Goal: Task Accomplishment & Management: Manage account settings

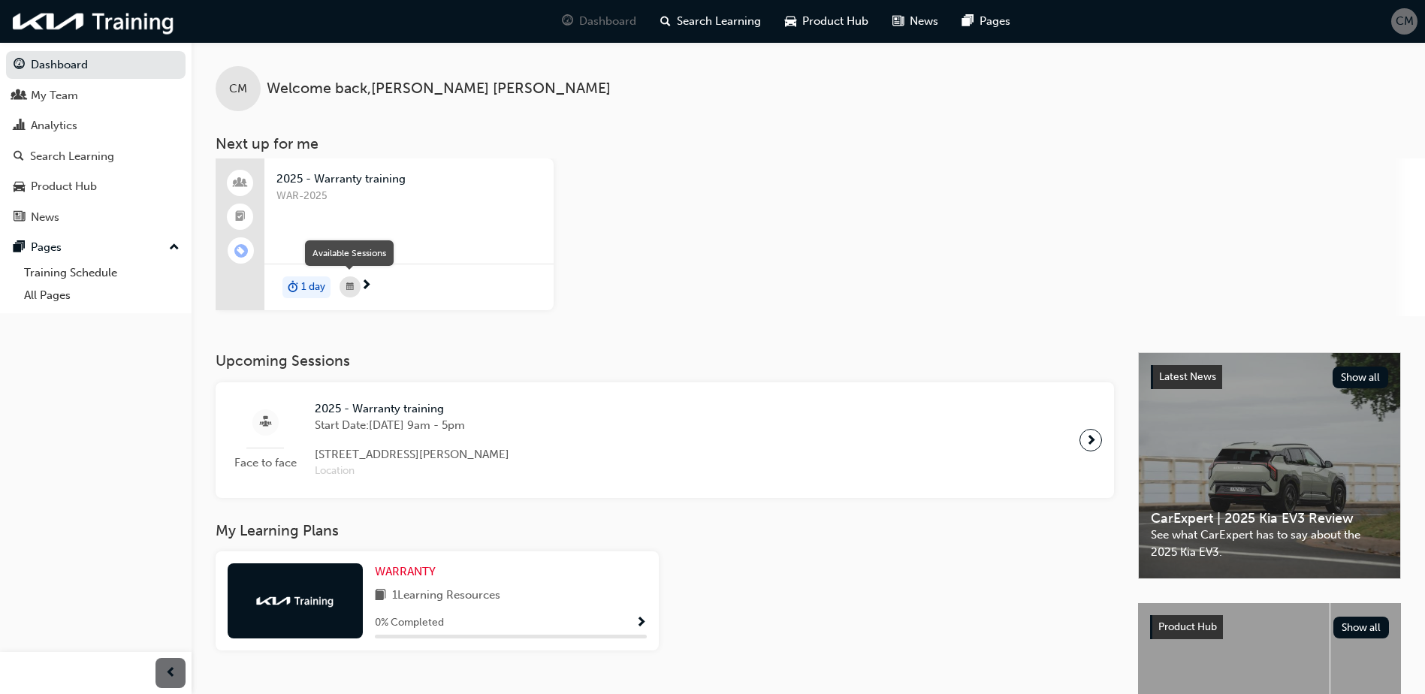
click at [366, 287] on span "next-icon" at bounding box center [365, 286] width 11 height 14
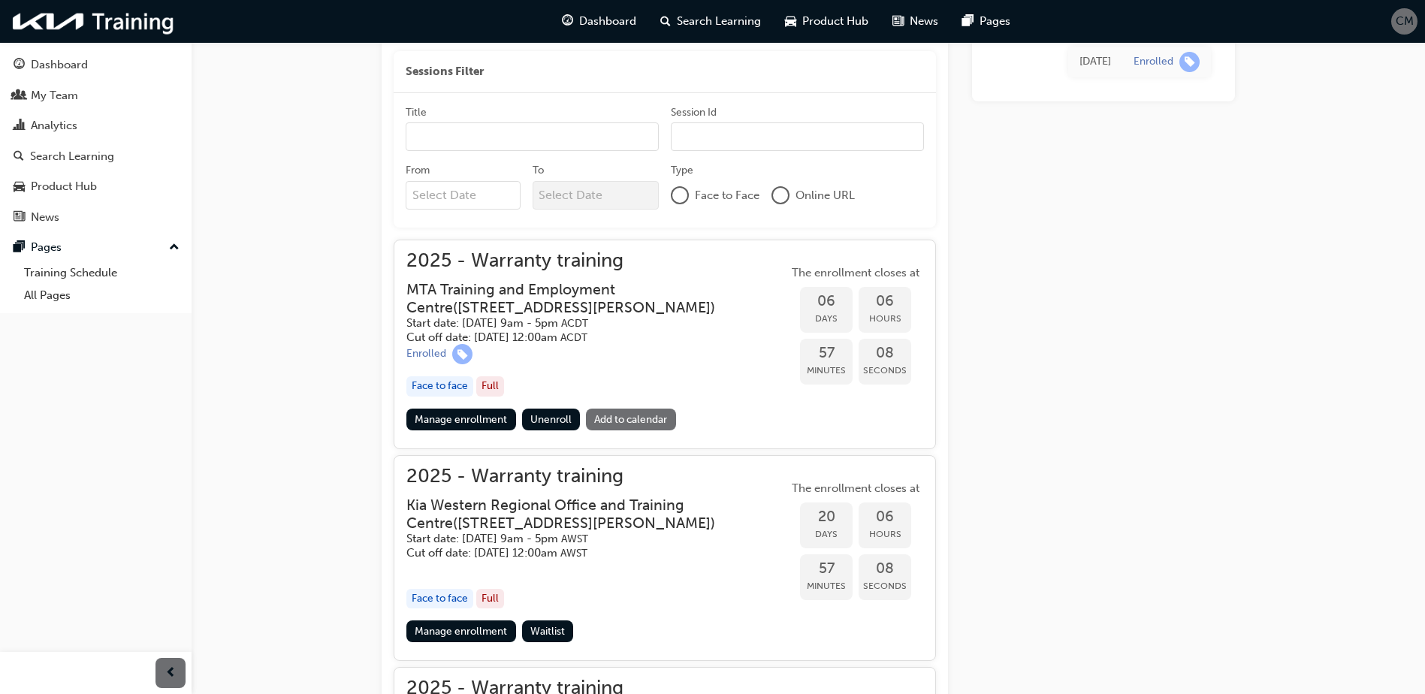
scroll to position [424, 0]
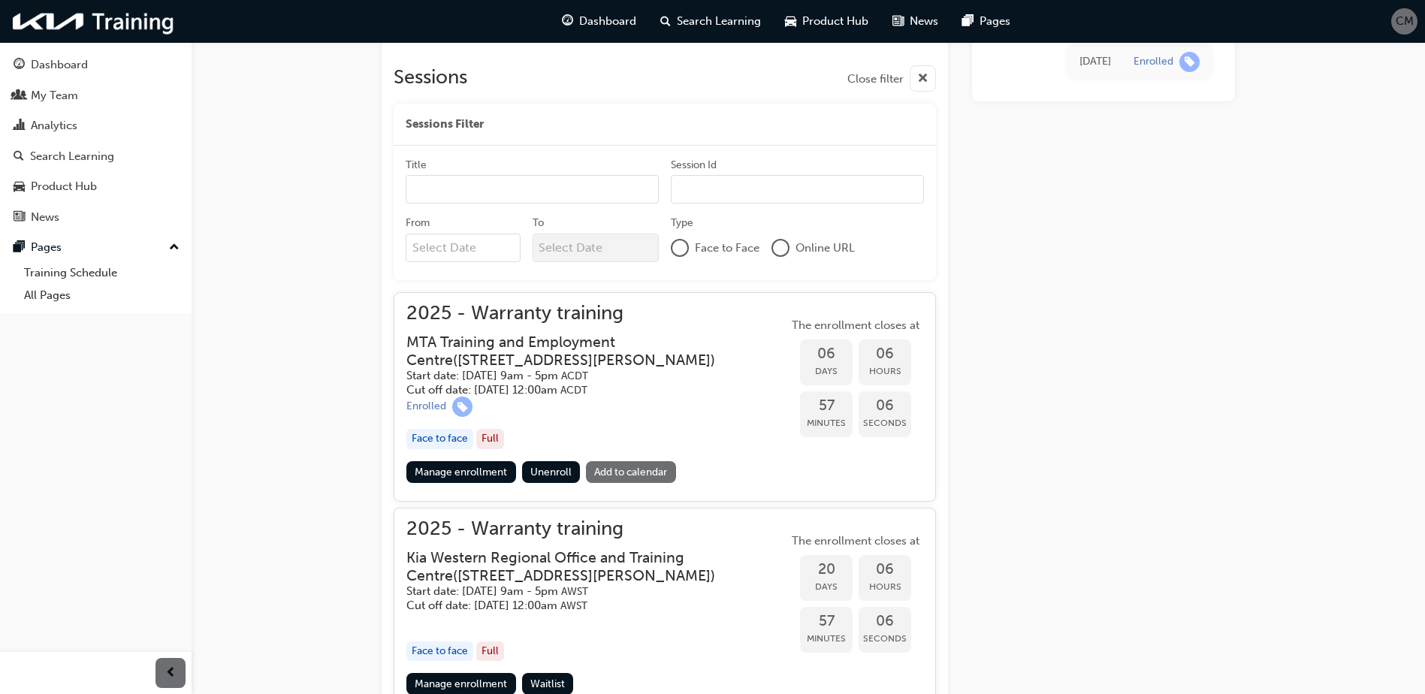
click at [629, 471] on link "Add to calendar" at bounding box center [631, 472] width 90 height 22
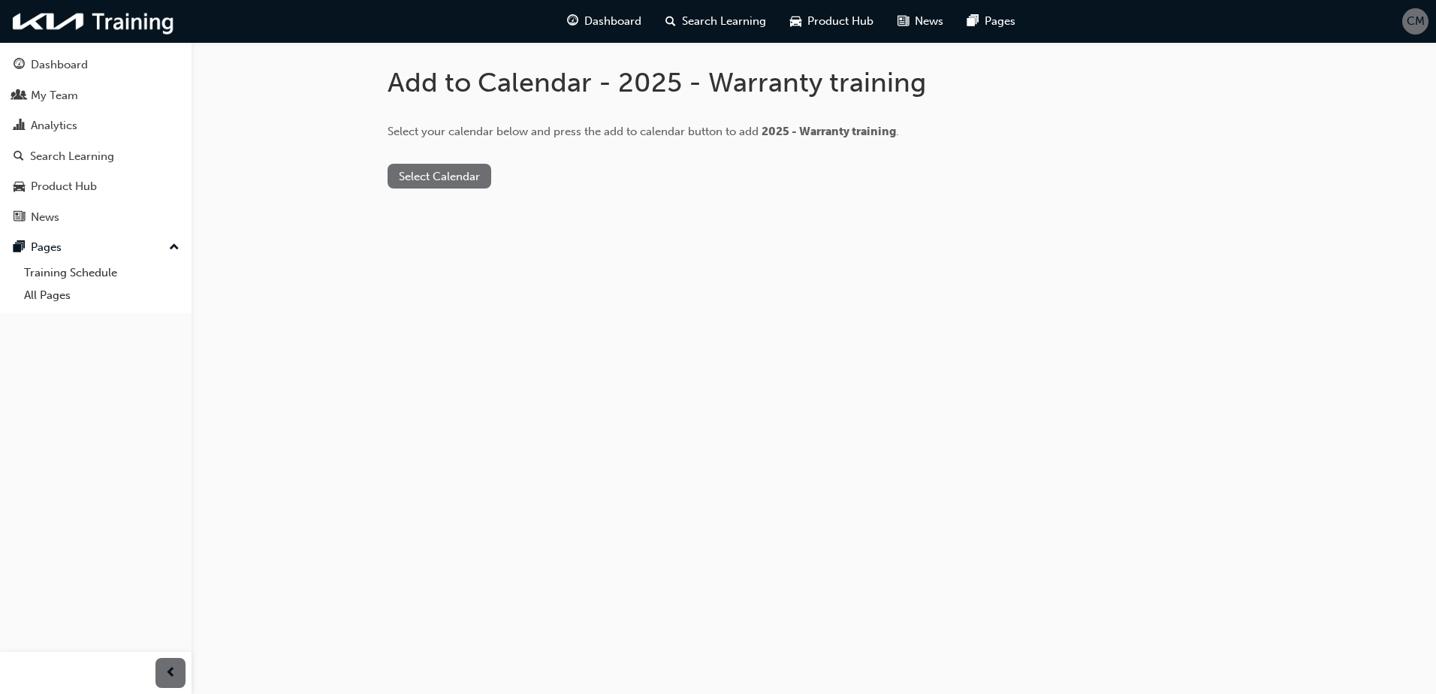
click at [449, 181] on button "Select Calendar" at bounding box center [440, 176] width 104 height 25
click at [446, 207] on div "[DOMAIN_NAME]" at bounding box center [440, 212] width 91 height 17
click at [513, 175] on button "Add to Calendar" at bounding box center [566, 176] width 107 height 25
click at [557, 167] on button "Add to Calendar" at bounding box center [566, 176] width 107 height 25
click at [460, 176] on button "[DOMAIN_NAME]" at bounding box center [444, 176] width 113 height 25
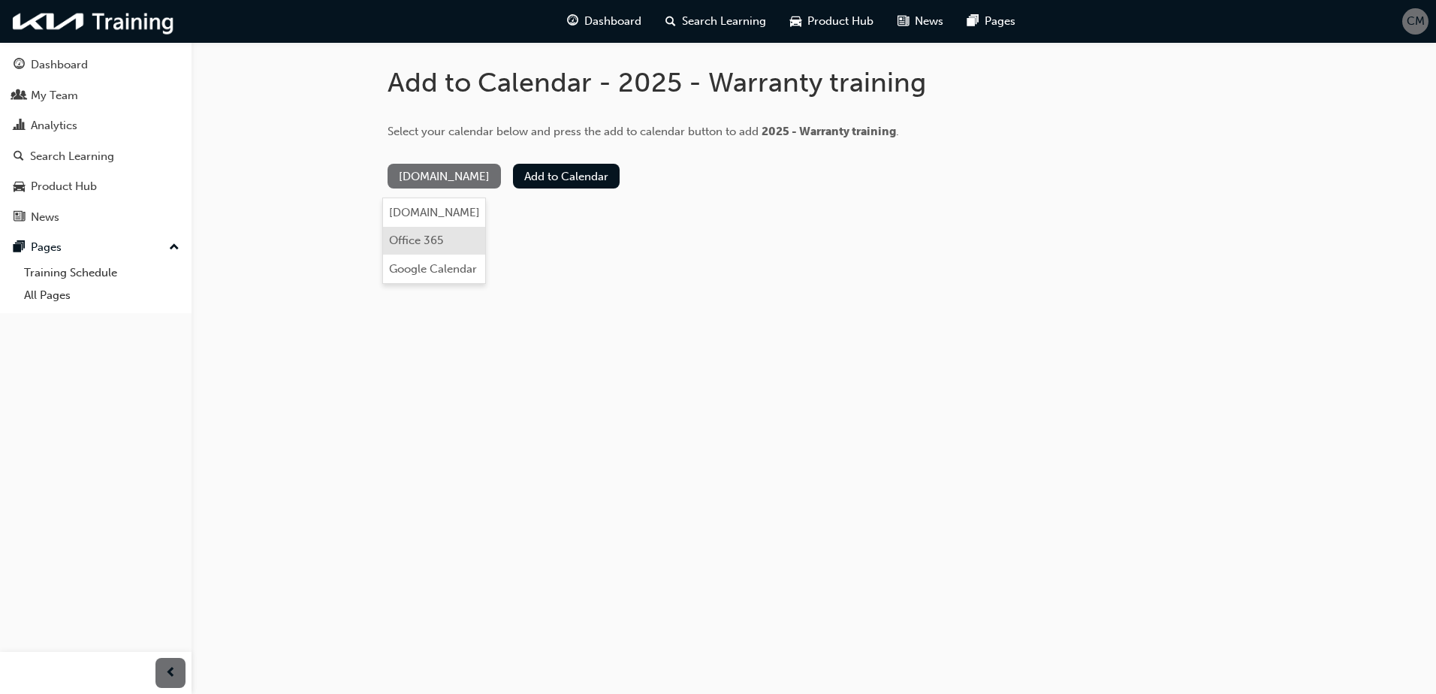
click at [415, 249] on button "Office 365" at bounding box center [434, 241] width 102 height 29
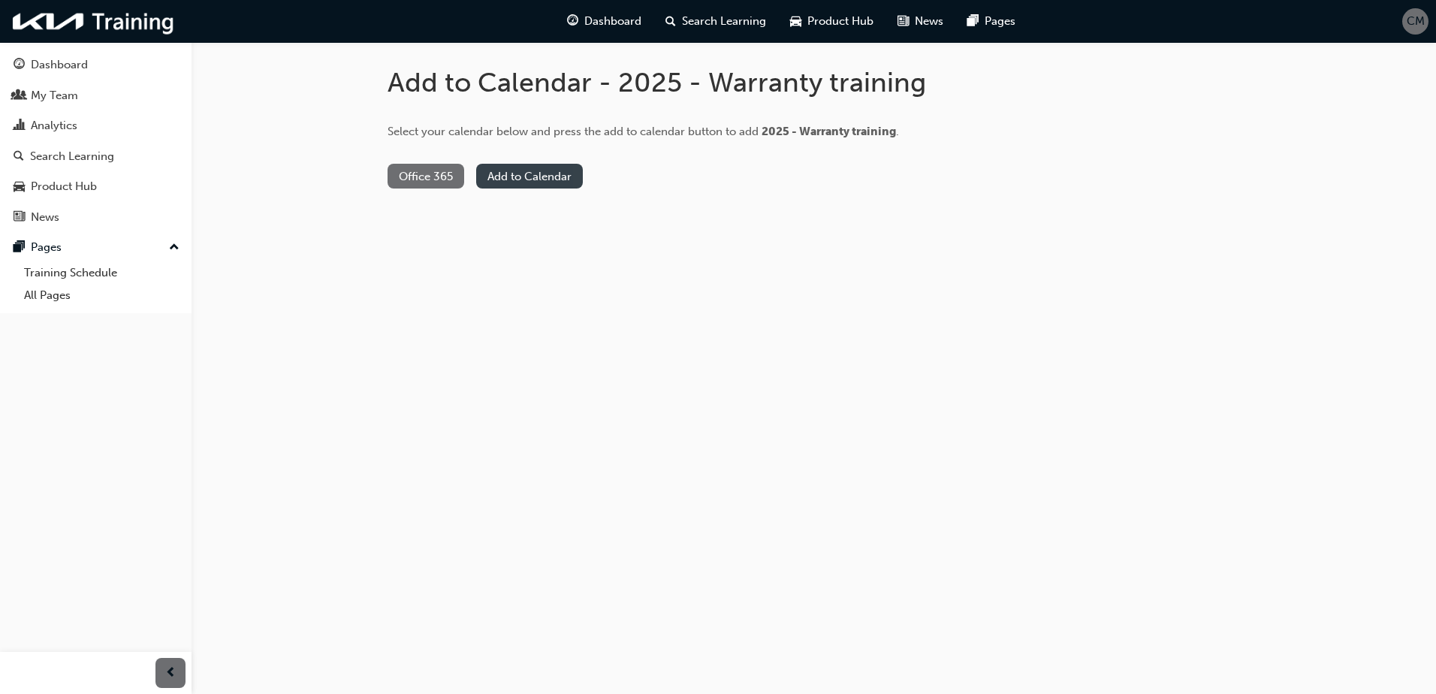
click at [500, 179] on button "Add to Calendar" at bounding box center [529, 176] width 107 height 25
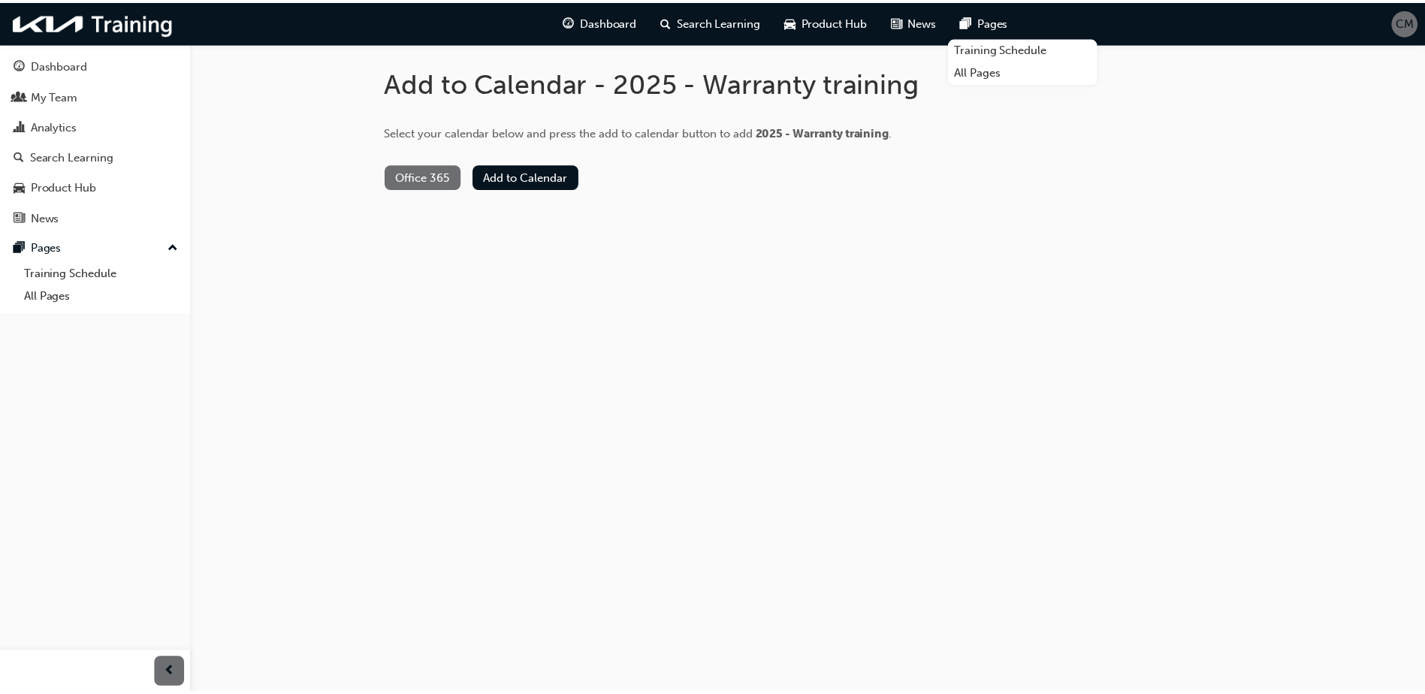
scroll to position [424, 0]
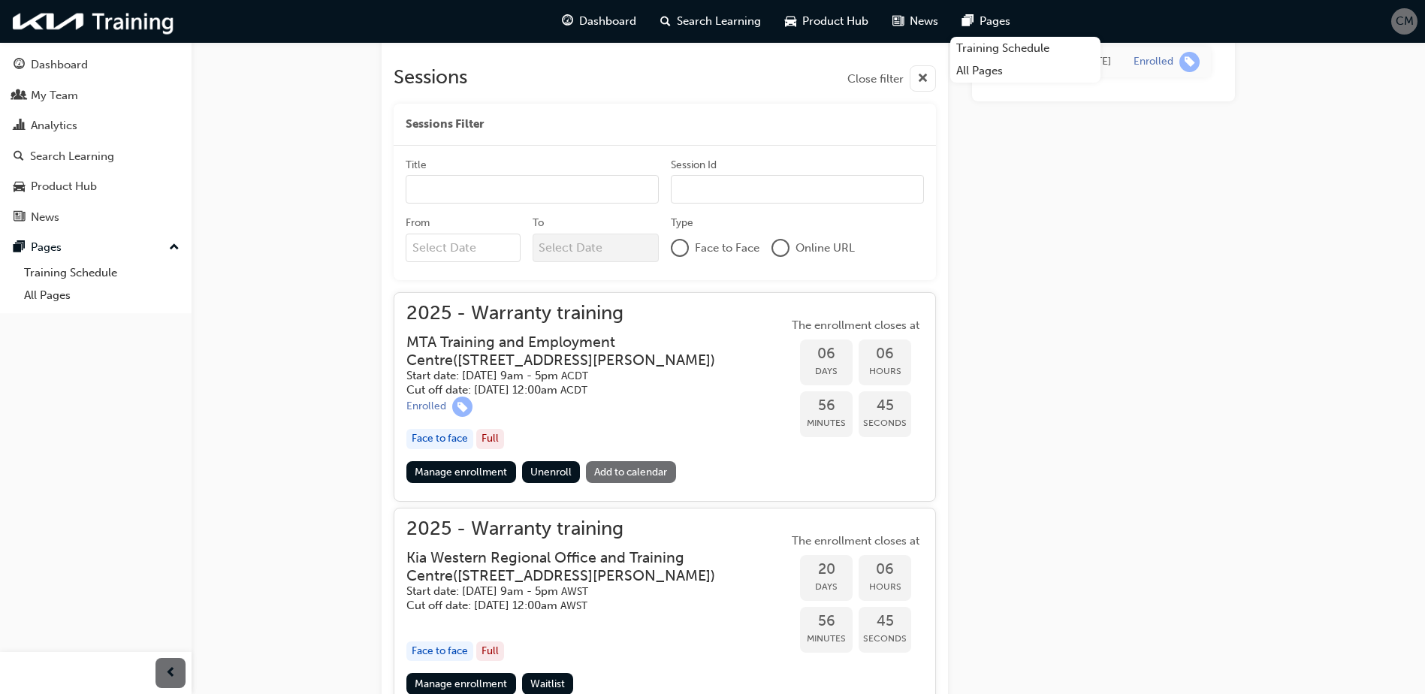
click at [1202, 336] on div "[DATE] Enrolled" at bounding box center [1103, 339] width 263 height 1256
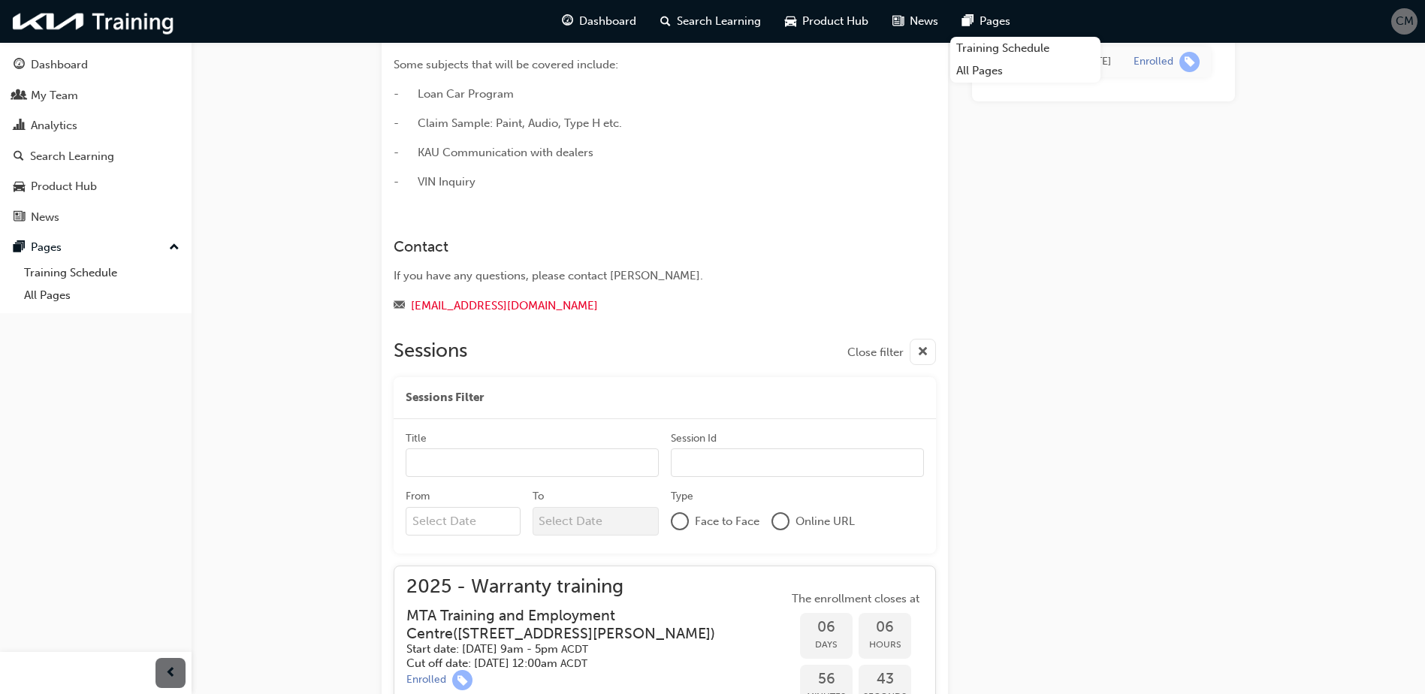
scroll to position [349, 0]
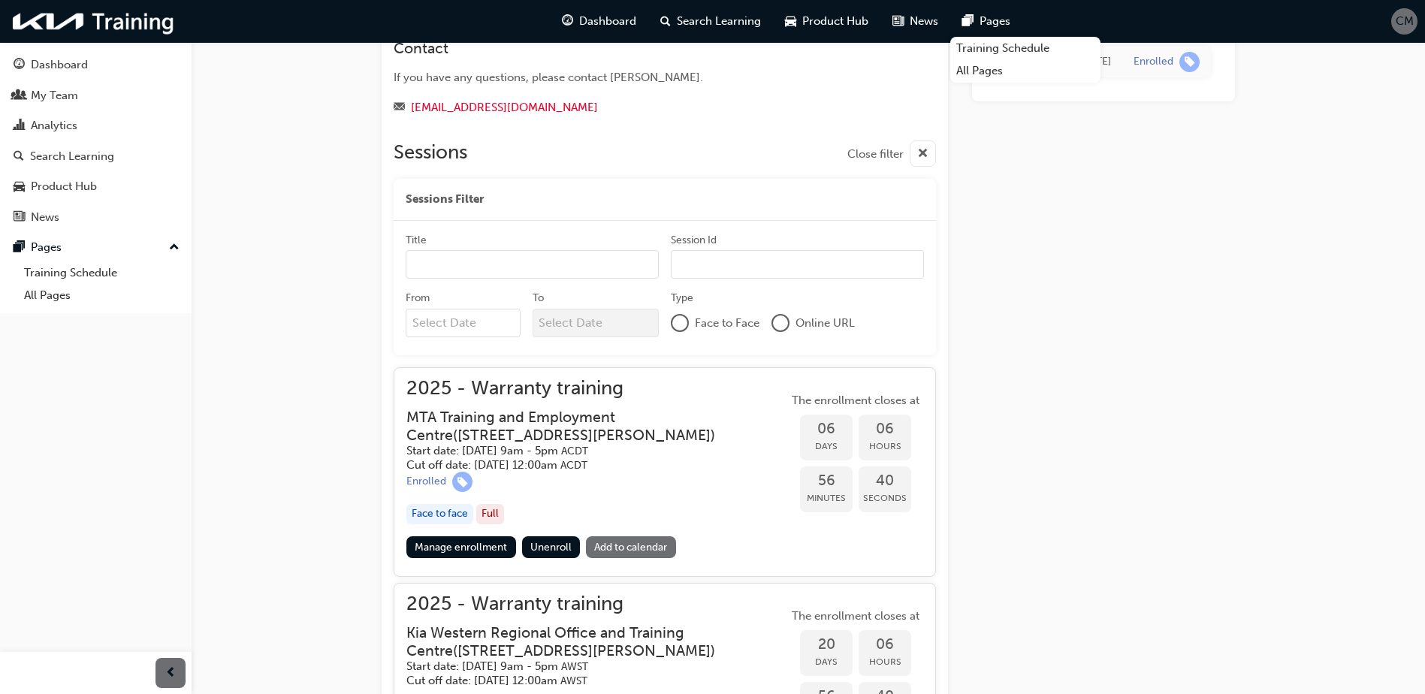
click at [610, 458] on h5 "Cut off date: [DATE] 12:00am ACDT" at bounding box center [584, 465] width 357 height 14
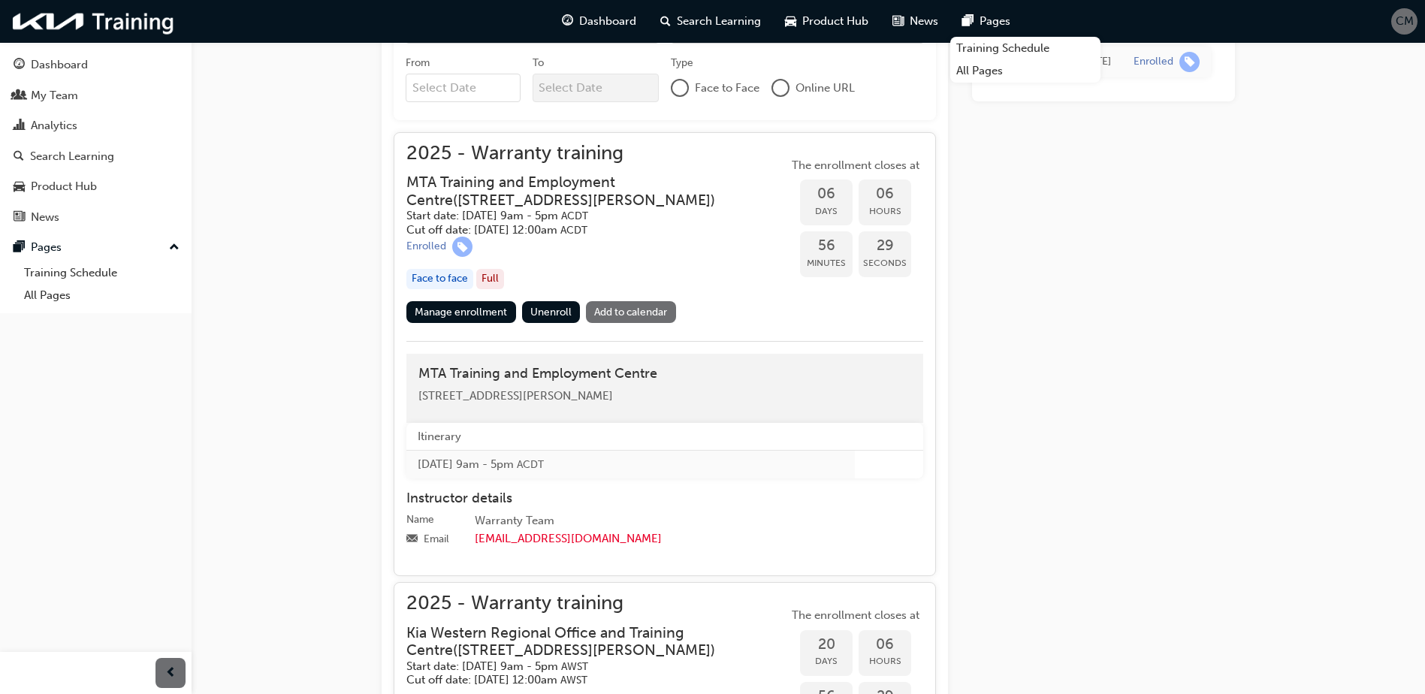
scroll to position [499, 0]
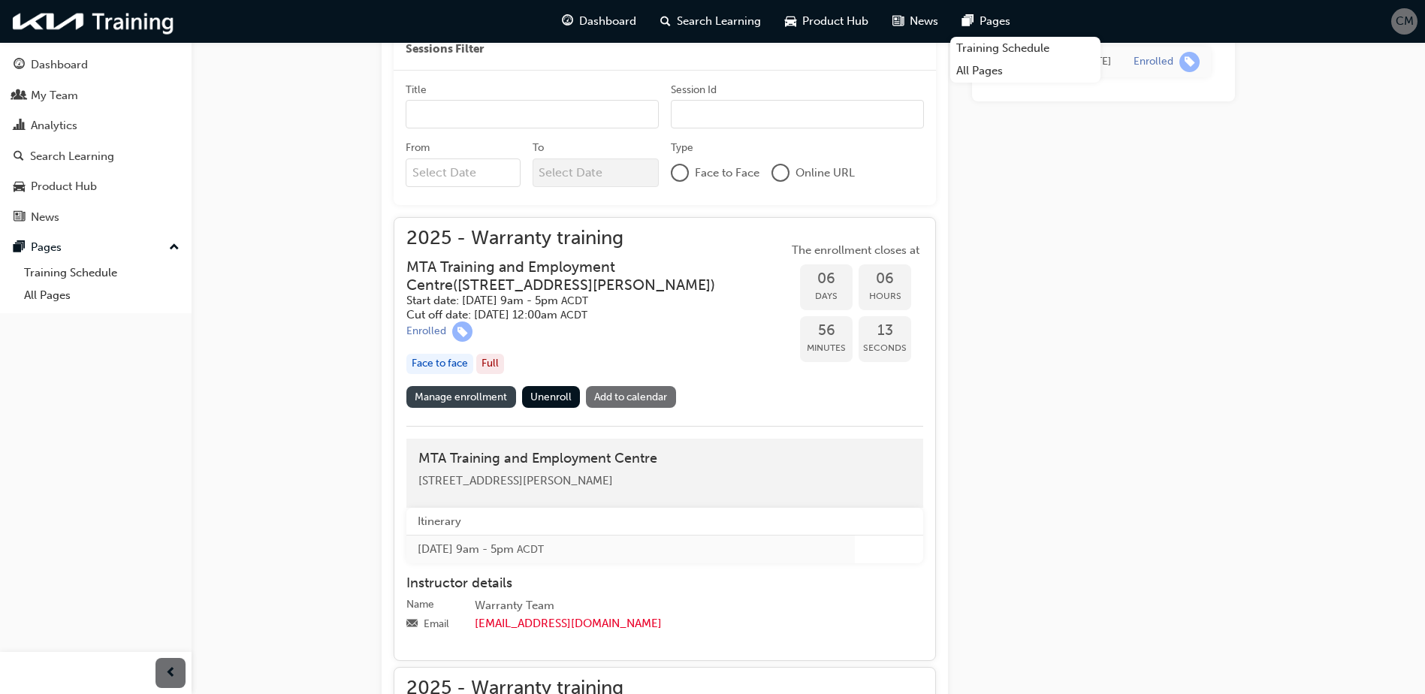
click at [451, 397] on link "Manage enrollment" at bounding box center [461, 397] width 110 height 22
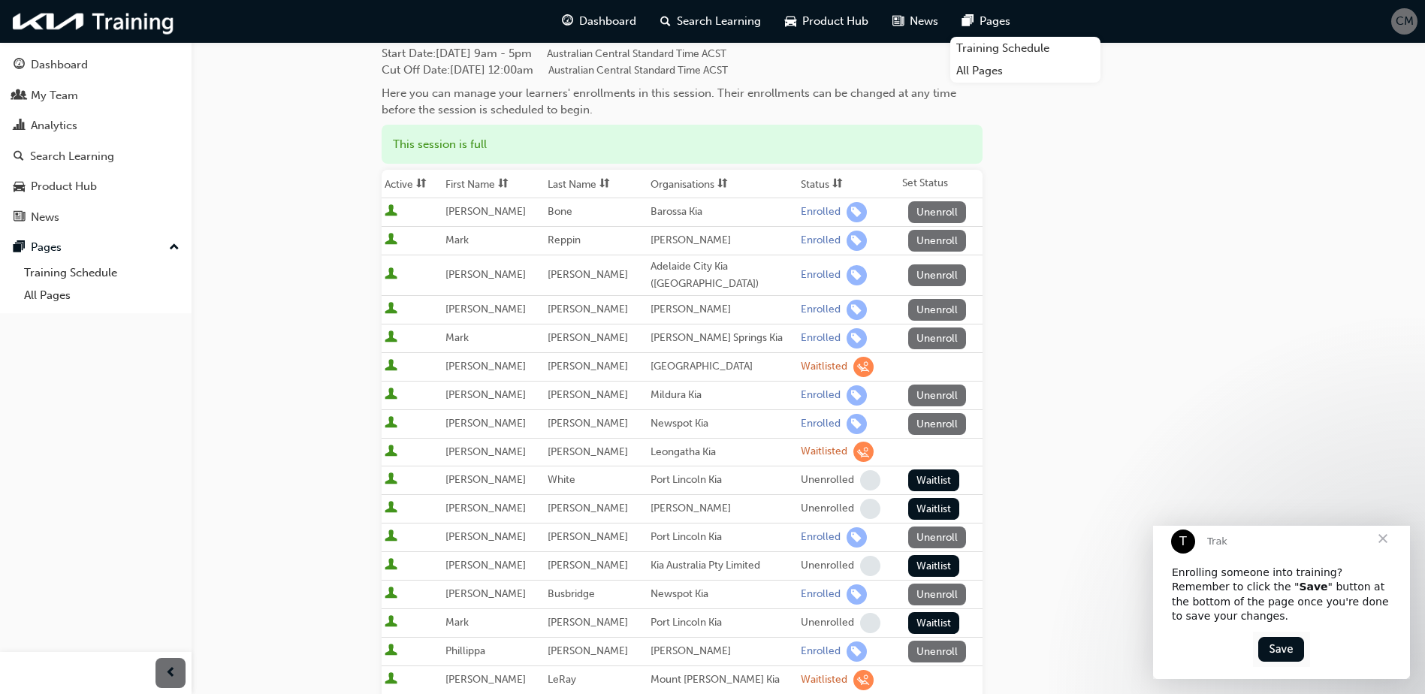
scroll to position [99, 0]
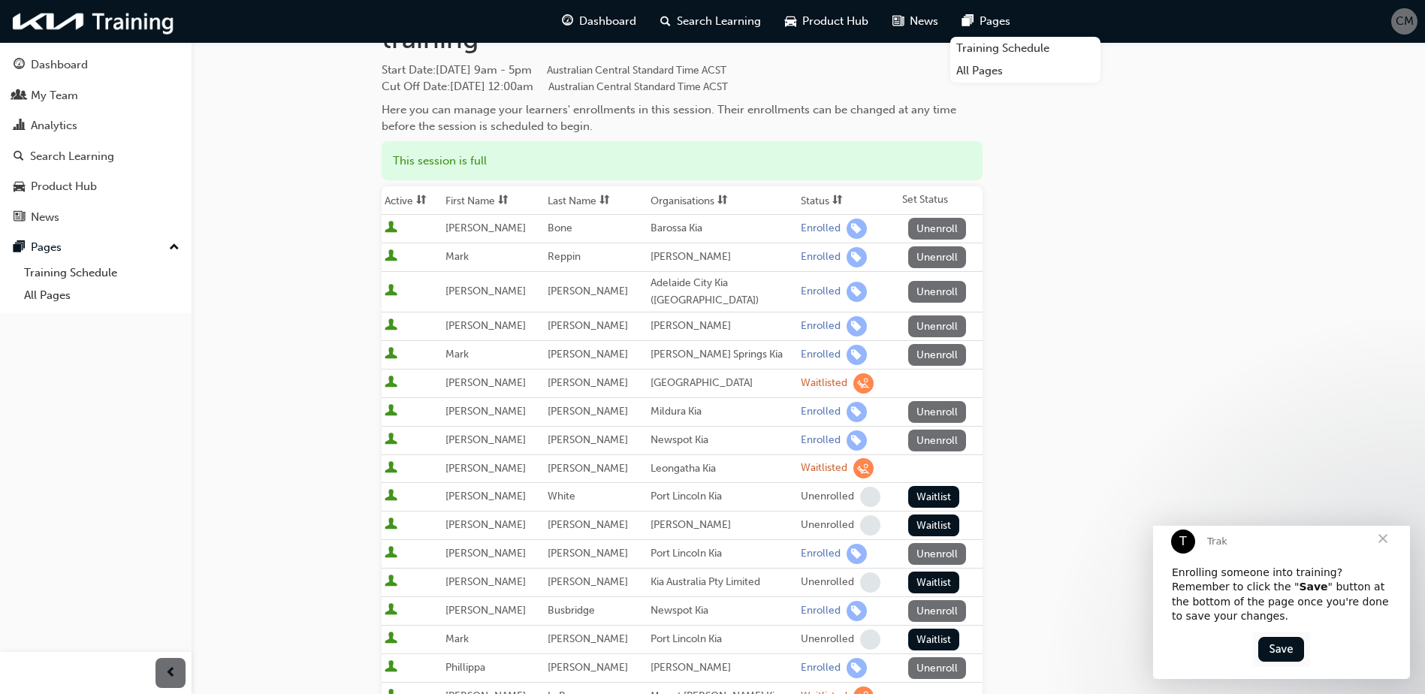
scroll to position [499, 0]
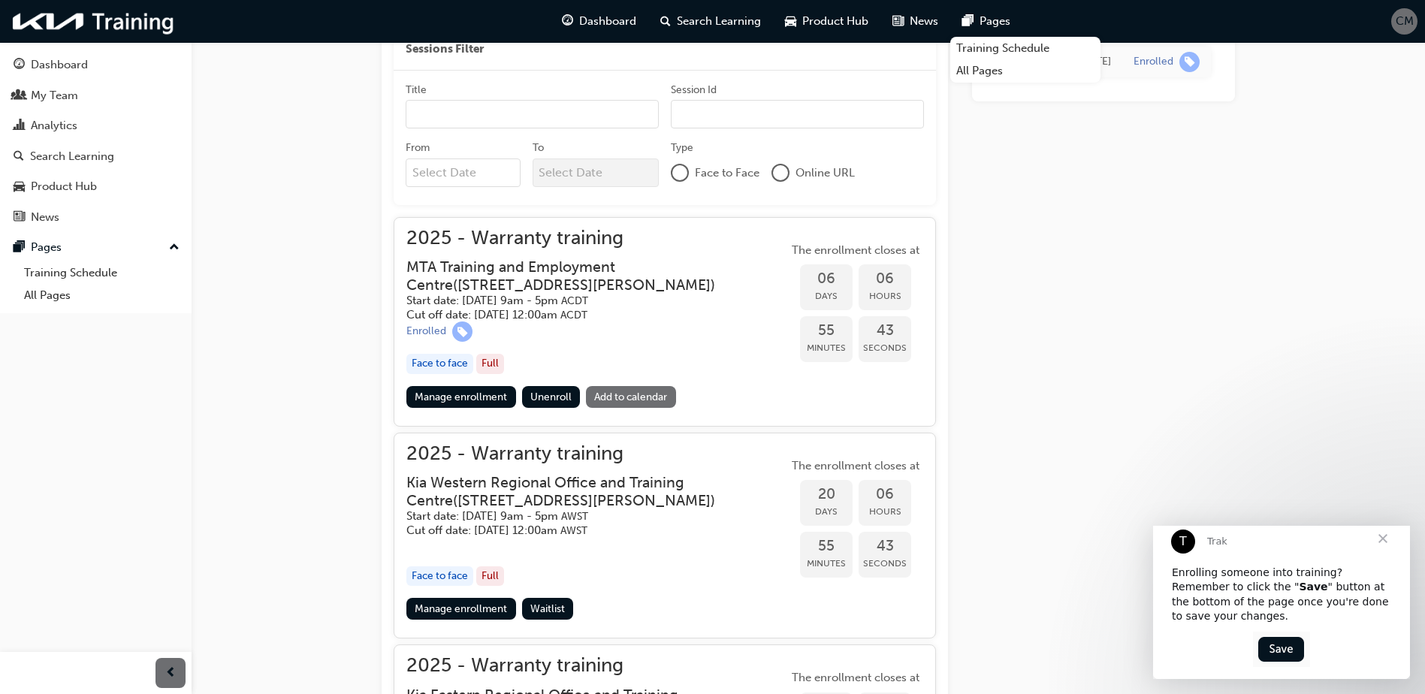
click at [581, 348] on div "2025 - Warranty training MTA Training and Employment Centre ( [STREET_ADDRESS][…" at bounding box center [596, 308] width 381 height 156
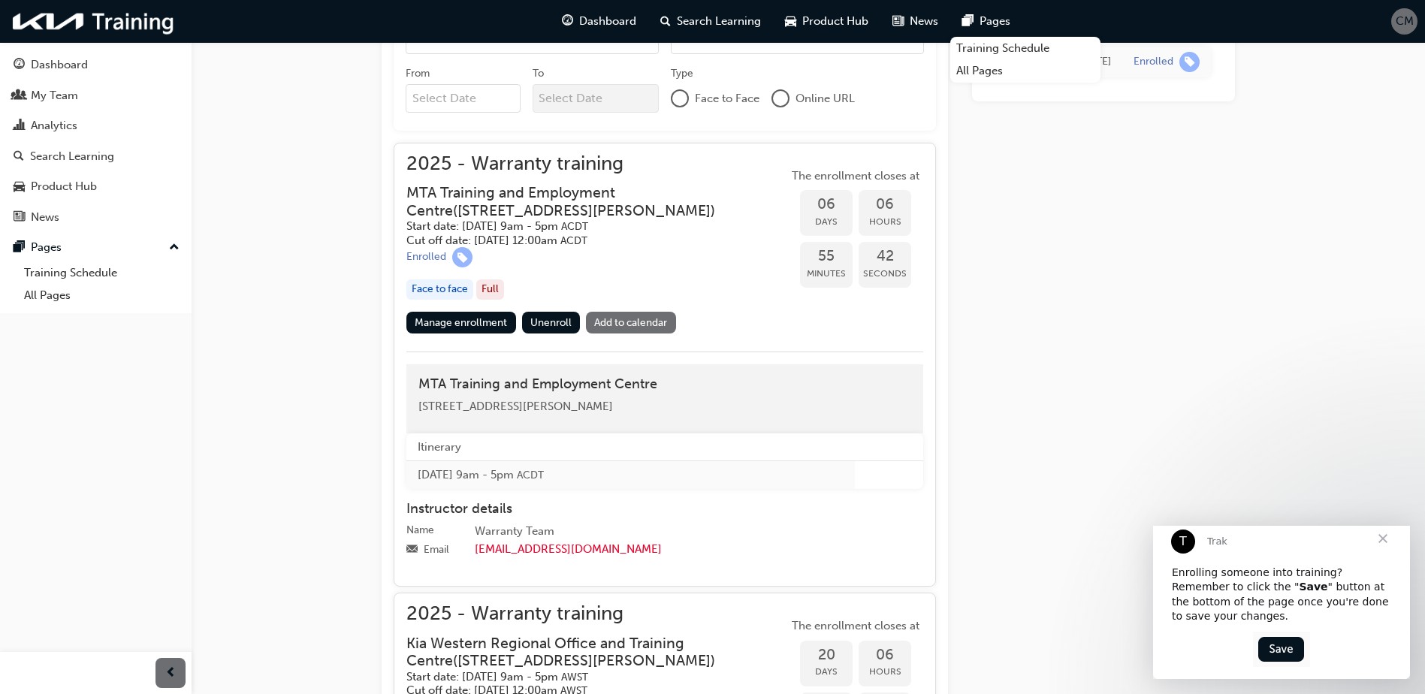
scroll to position [574, 0]
click at [1416, 17] on div "CM" at bounding box center [1404, 21] width 26 height 26
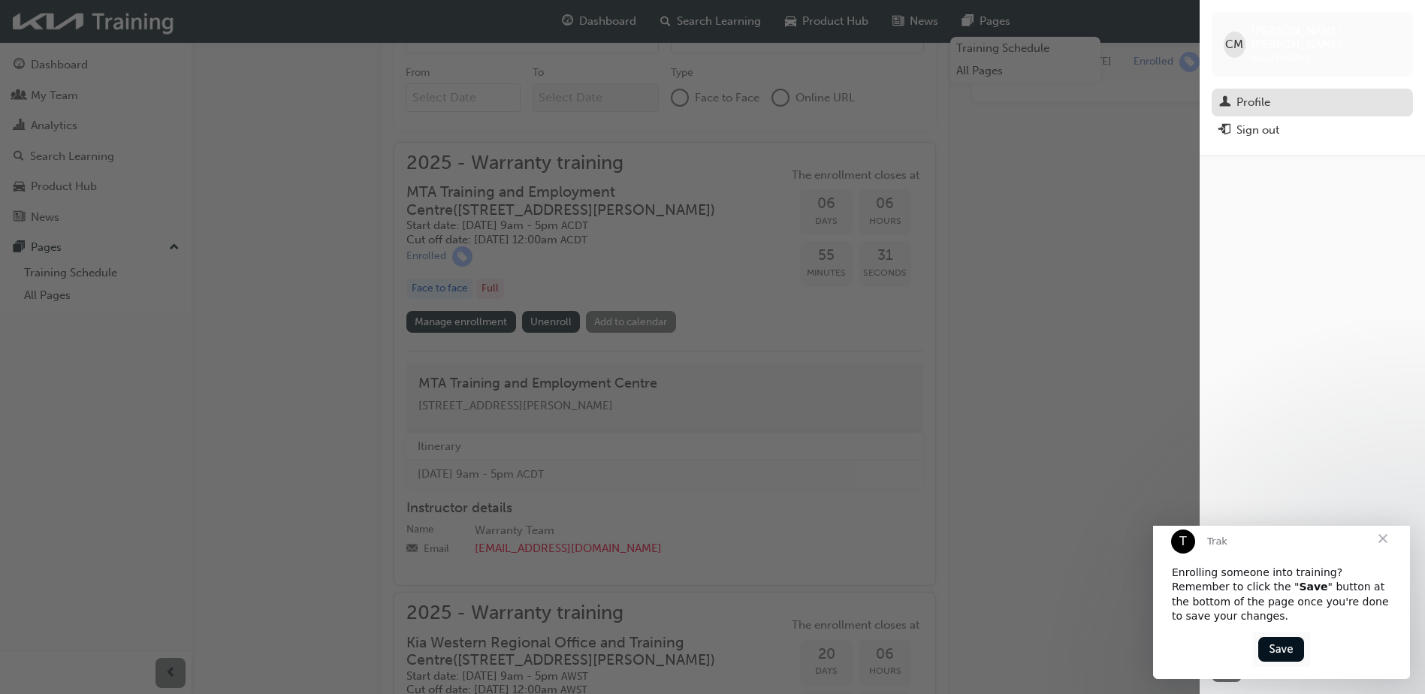
click at [1254, 94] on div "Profile" at bounding box center [1253, 102] width 34 height 17
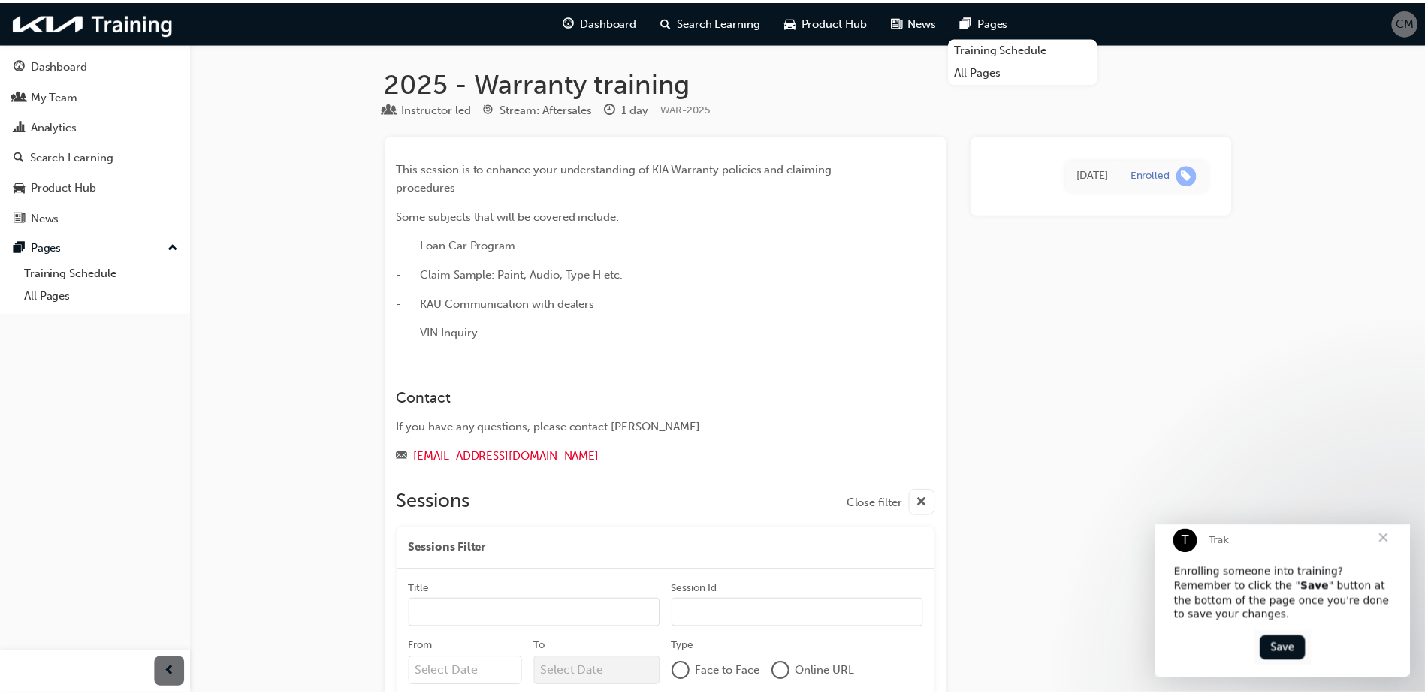
scroll to position [574, 0]
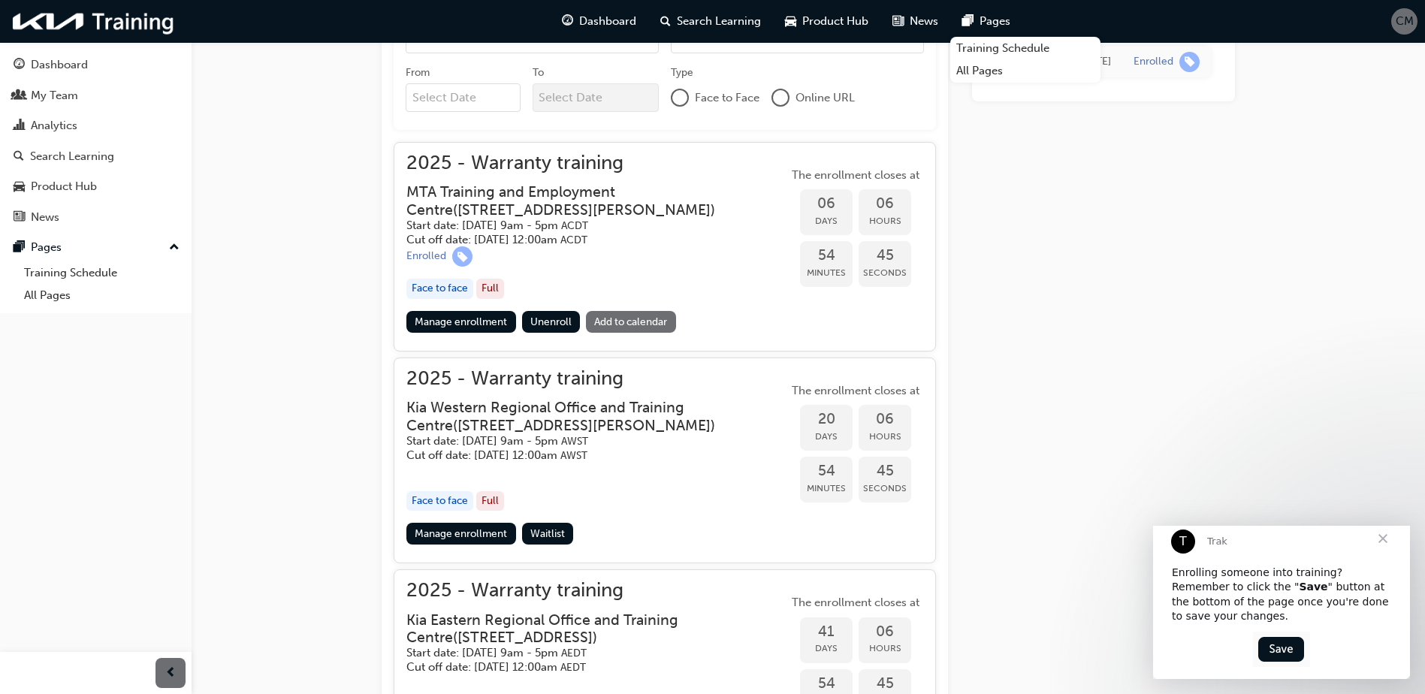
click at [633, 272] on div "2025 - Warranty training MTA Training and Employment Centre ( [STREET_ADDRESS][…" at bounding box center [596, 233] width 381 height 156
